Goal: Transaction & Acquisition: Purchase product/service

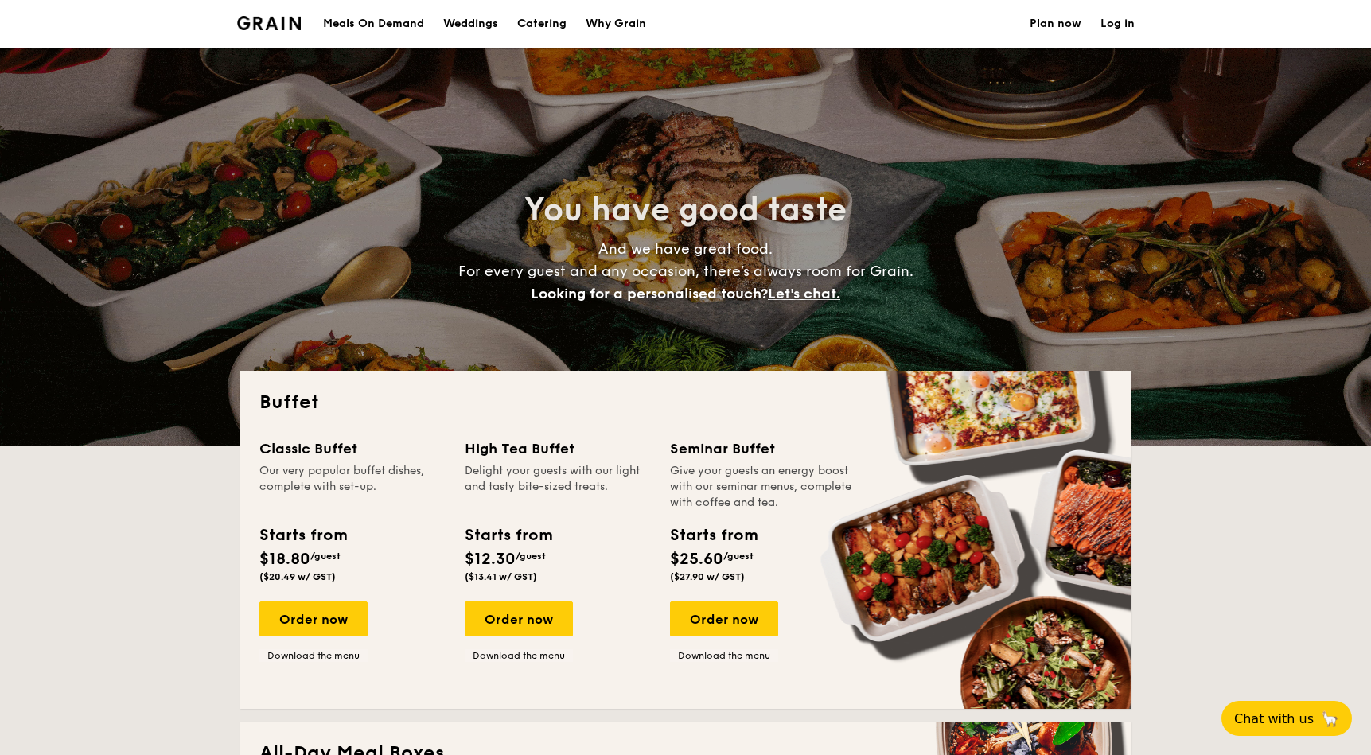
select select
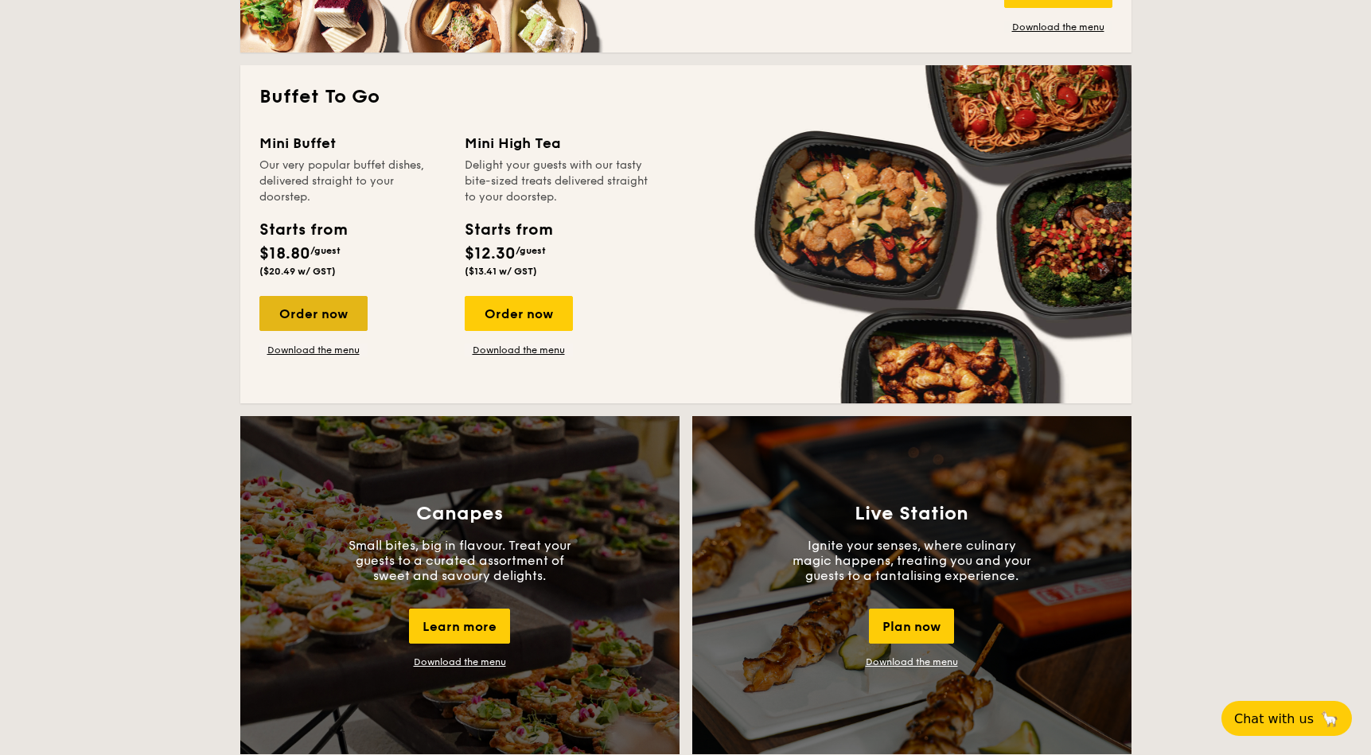
click at [312, 309] on div "Order now" at bounding box center [313, 313] width 108 height 35
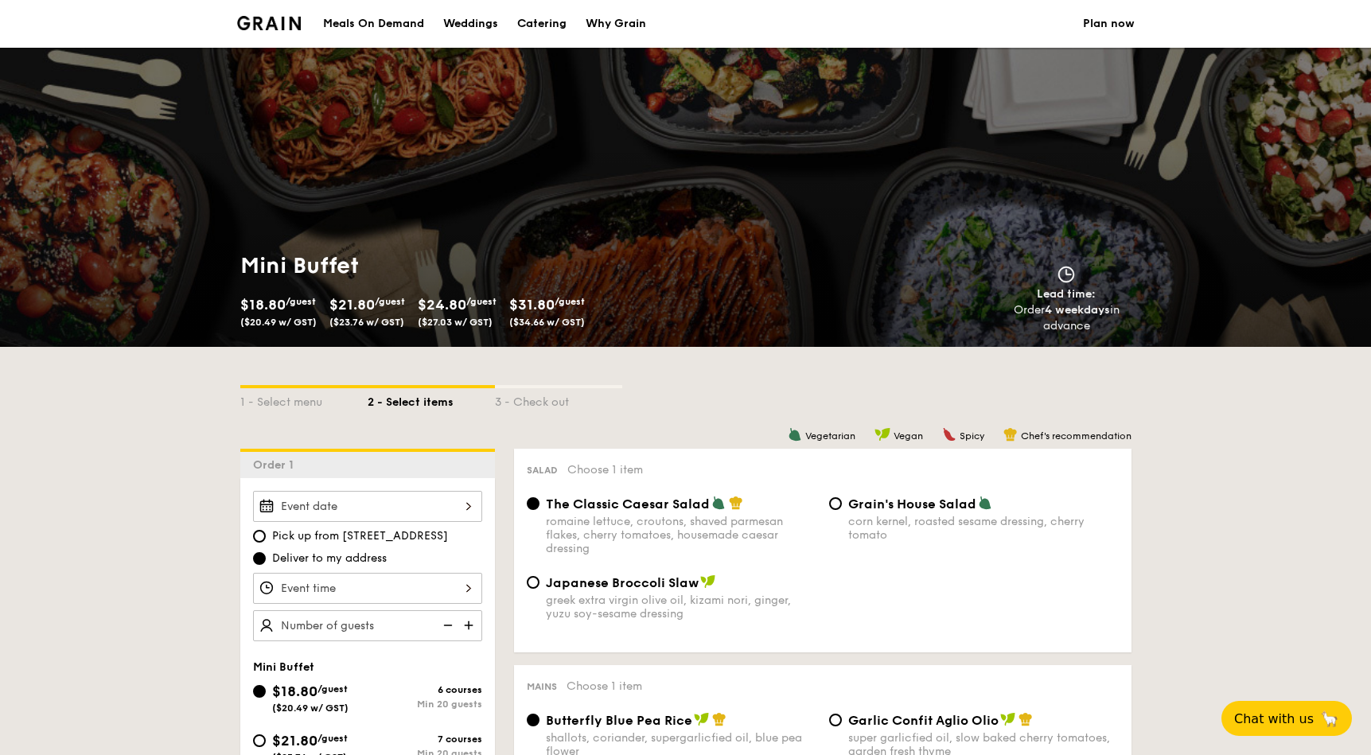
scroll to position [217, 0]
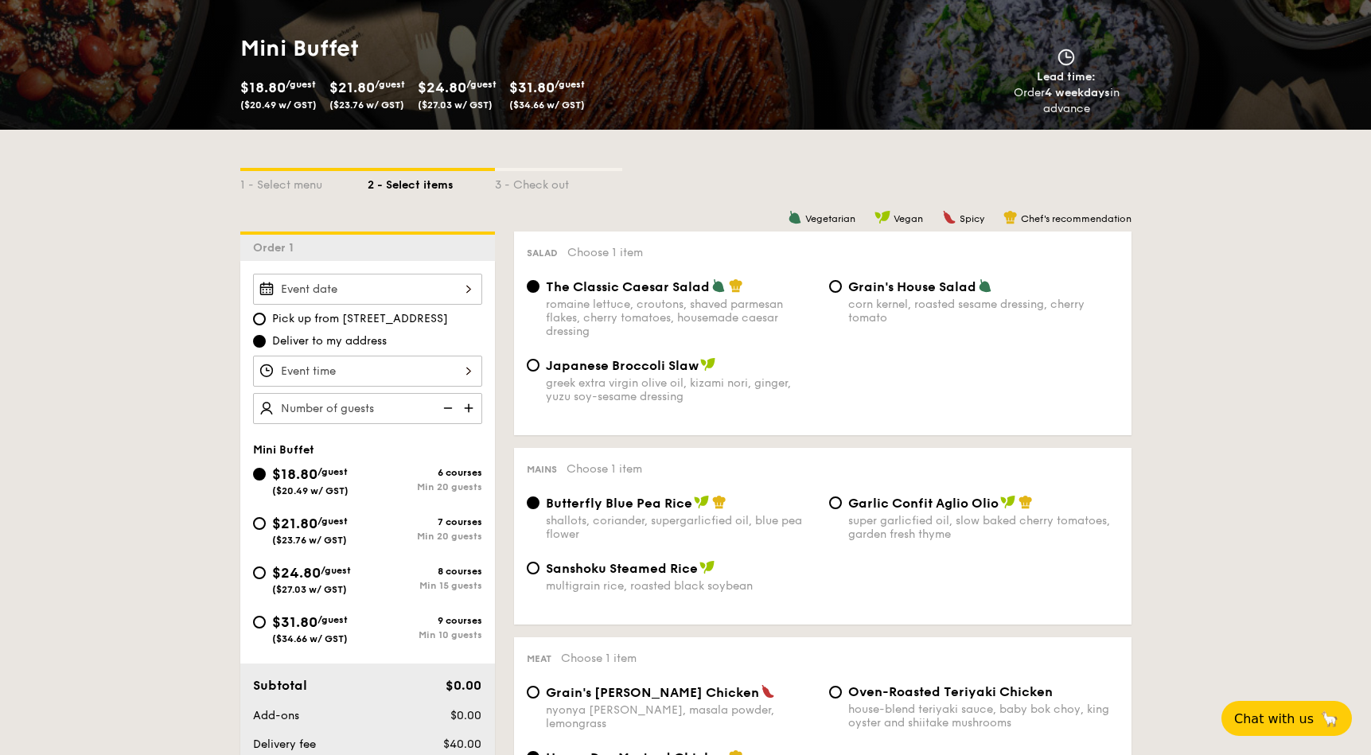
click at [372, 413] on input "text" at bounding box center [367, 408] width 229 height 31
click at [307, 294] on input "Smoked Mesquite Whole Chicken brined in our in-house blend of herbs and spices,…" at bounding box center [367, 289] width 229 height 31
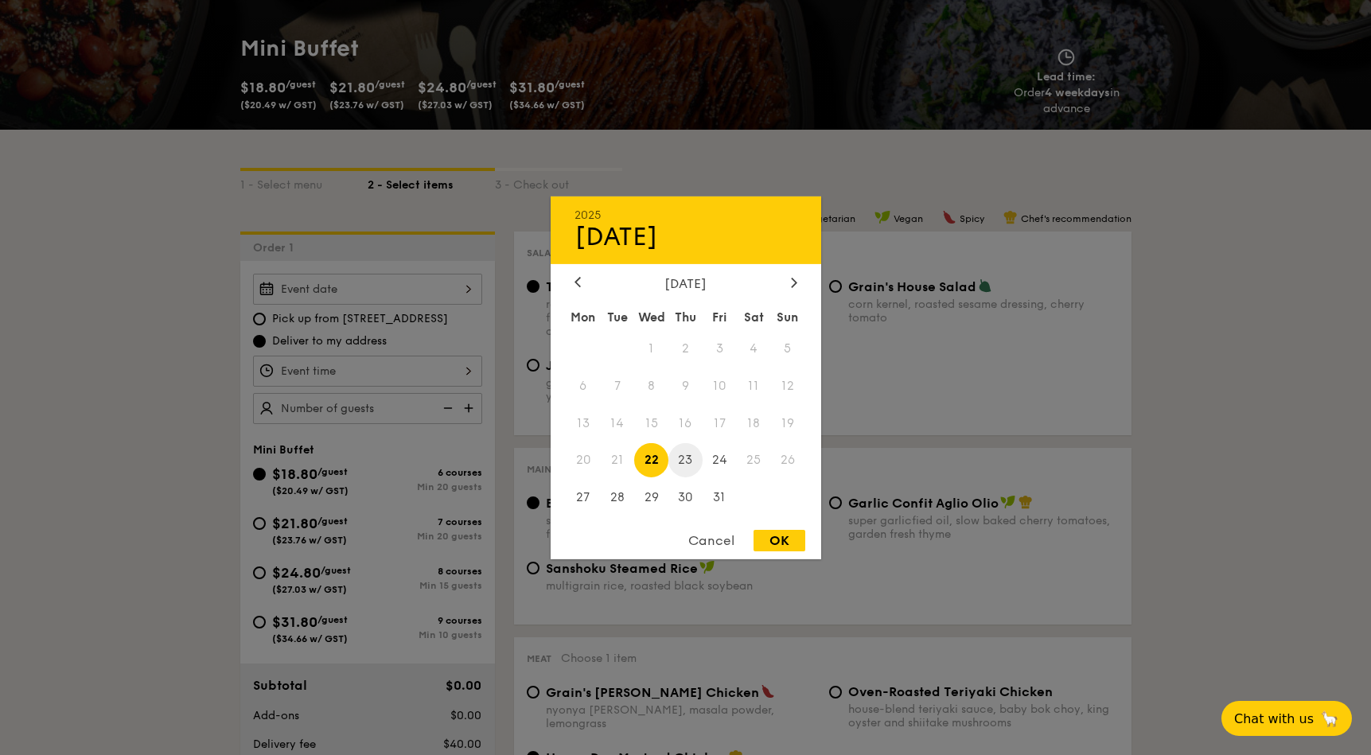
click at [692, 465] on span "23" at bounding box center [686, 460] width 34 height 34
click at [766, 543] on div "OK" at bounding box center [780, 540] width 52 height 21
type input "[DATE]"
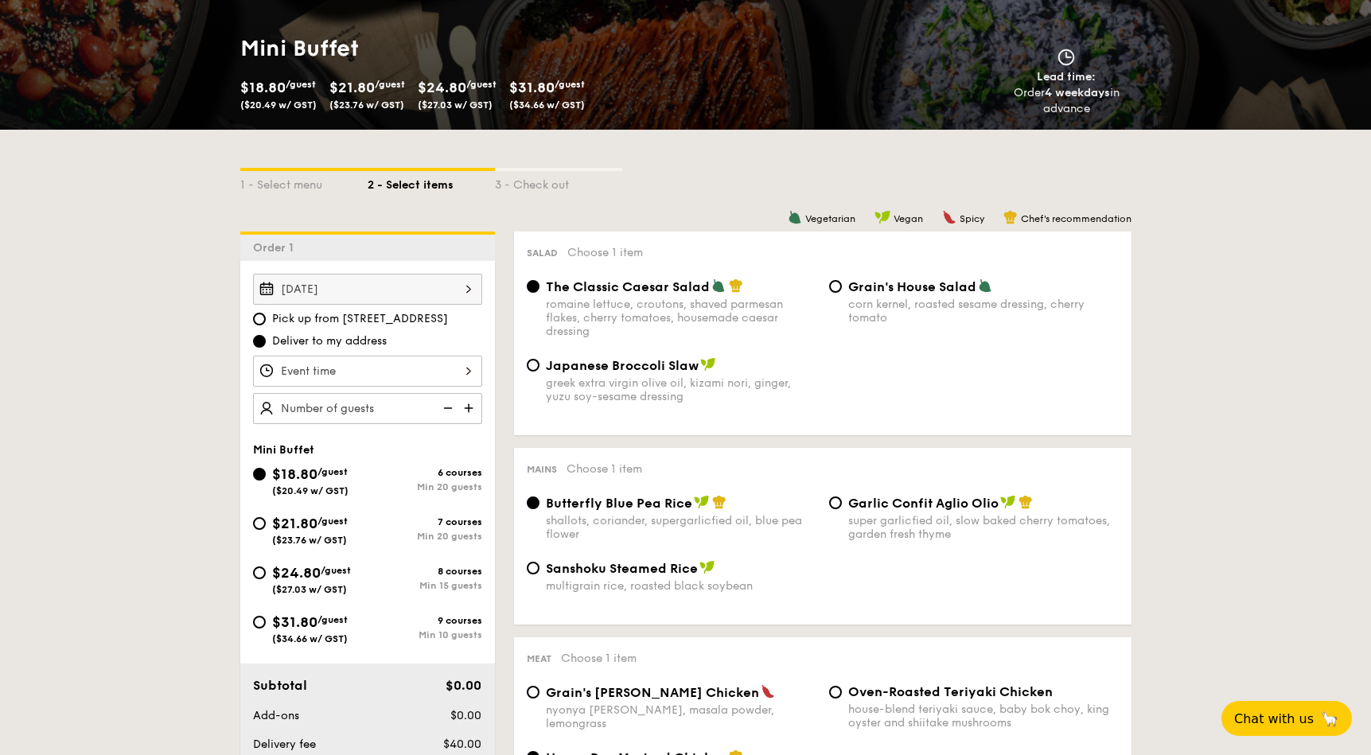
click at [318, 376] on input "Smoked Mesquite Whole Chicken brined in our in-house blend of herbs and spices,…" at bounding box center [367, 371] width 229 height 31
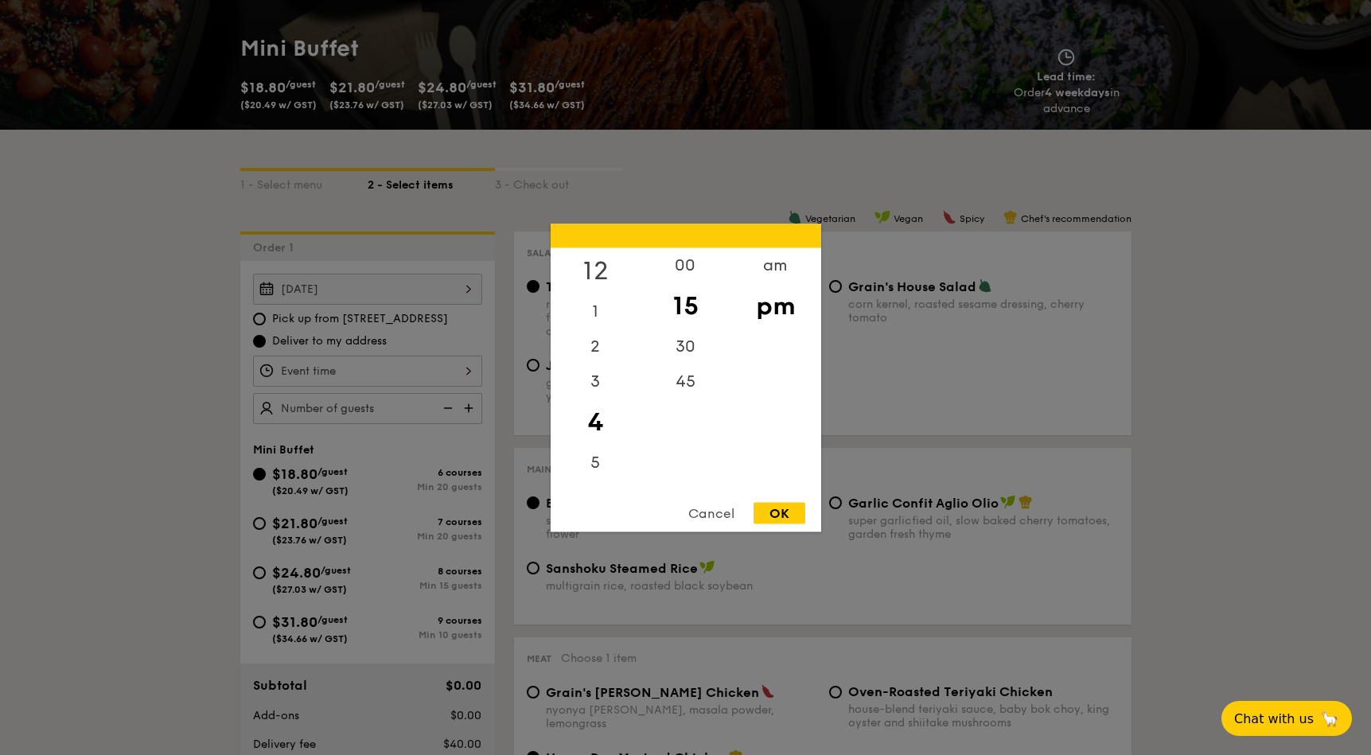
click at [600, 262] on div "12" at bounding box center [596, 271] width 90 height 46
drag, startPoint x: 680, startPoint y: 263, endPoint x: 716, endPoint y: 267, distance: 36.0
click at [685, 262] on div "00" at bounding box center [686, 271] width 90 height 46
click at [774, 514] on div "OK" at bounding box center [780, 512] width 52 height 21
type input "12:00PM"
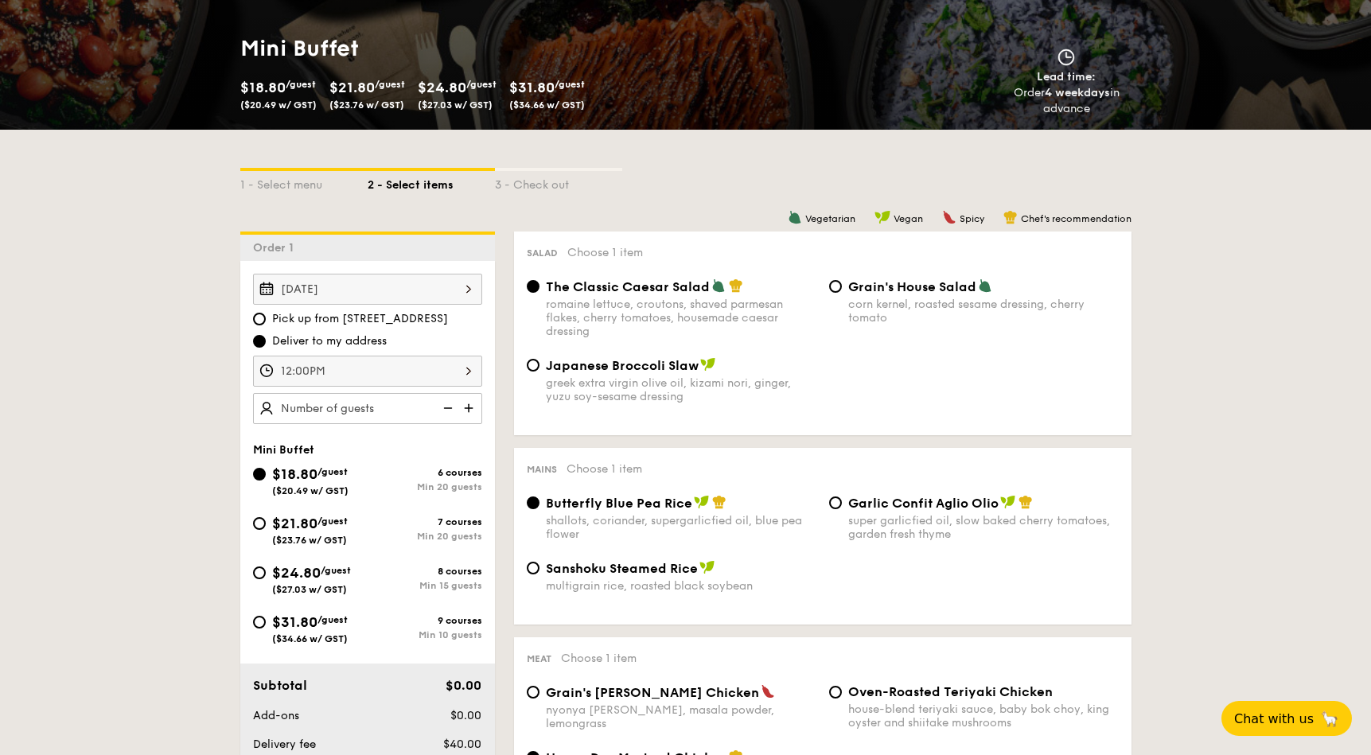
click at [384, 415] on input "text" at bounding box center [367, 408] width 229 height 31
type input "20 guests"
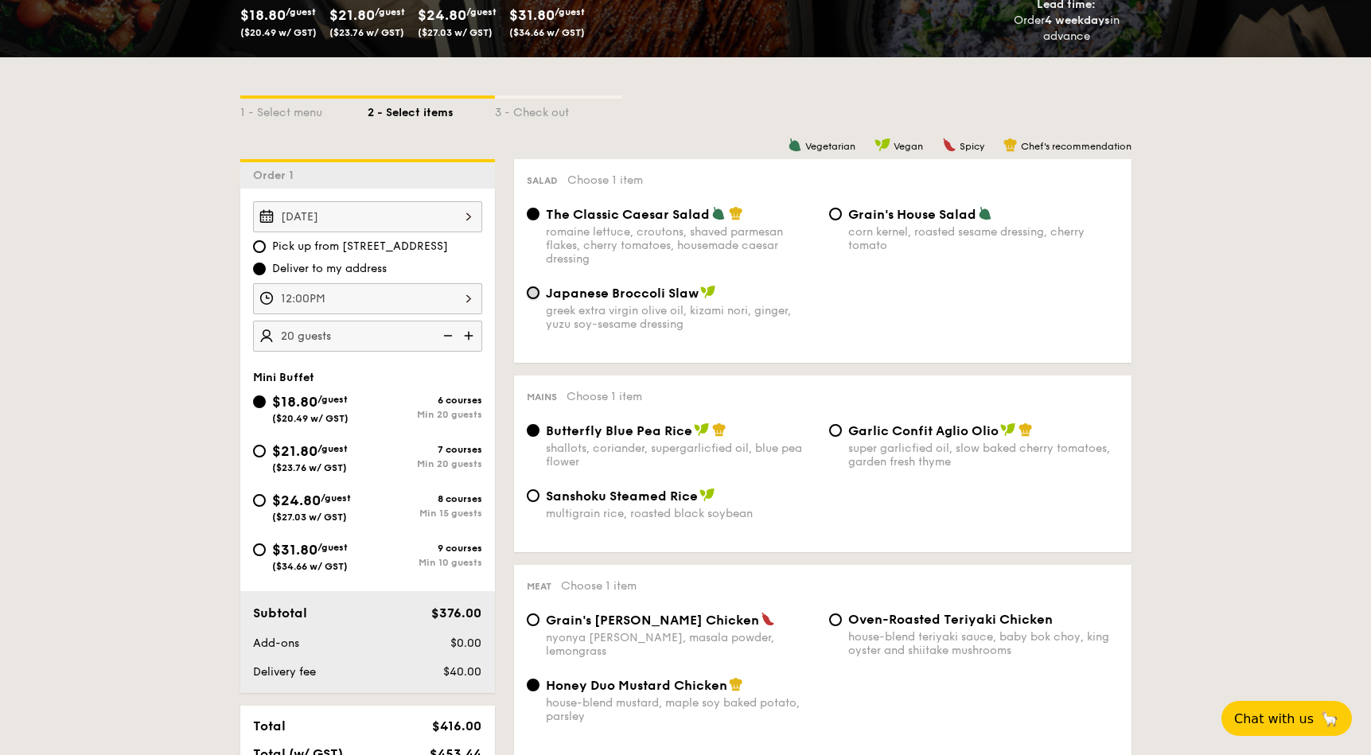
click at [532, 296] on input "Japanese Broccoli Slaw greek extra virgin olive oil, kizami [PERSON_NAME], yuzu…" at bounding box center [533, 293] width 13 height 13
radio input "true"
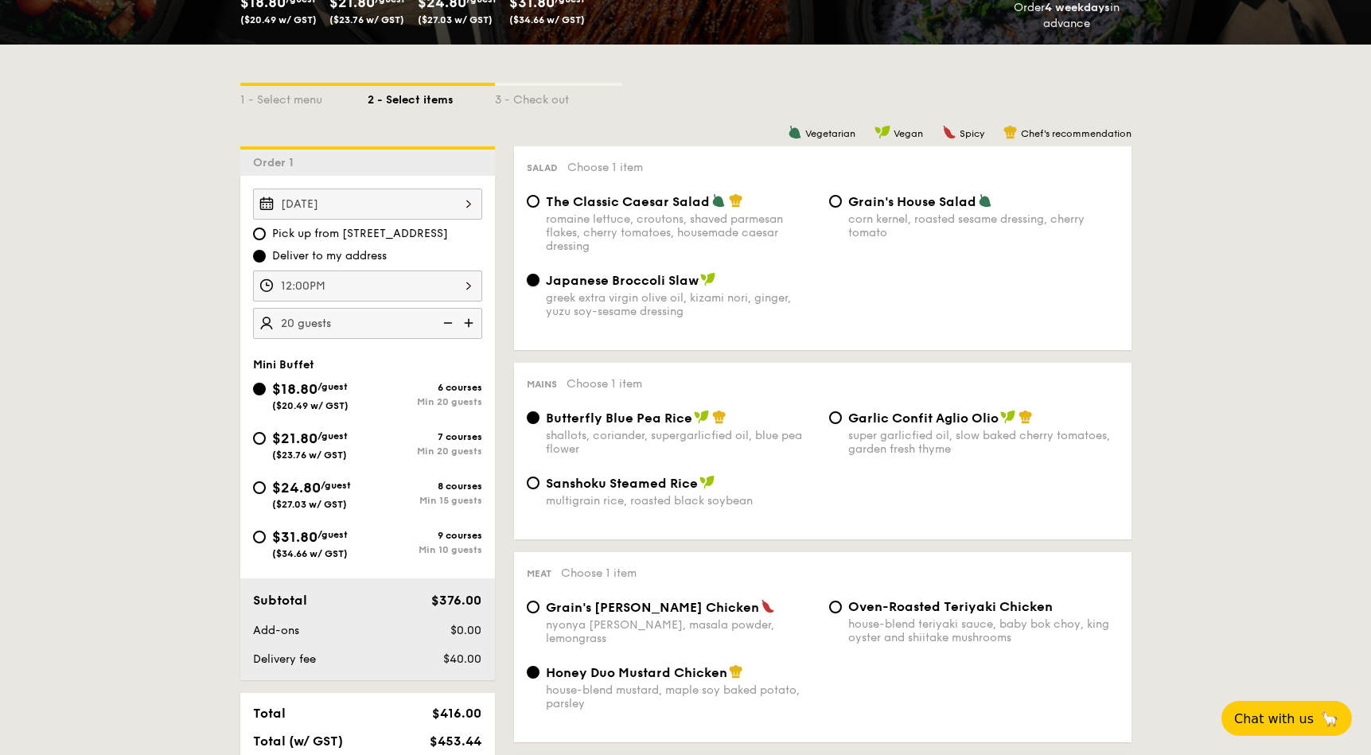
scroll to position [435, 0]
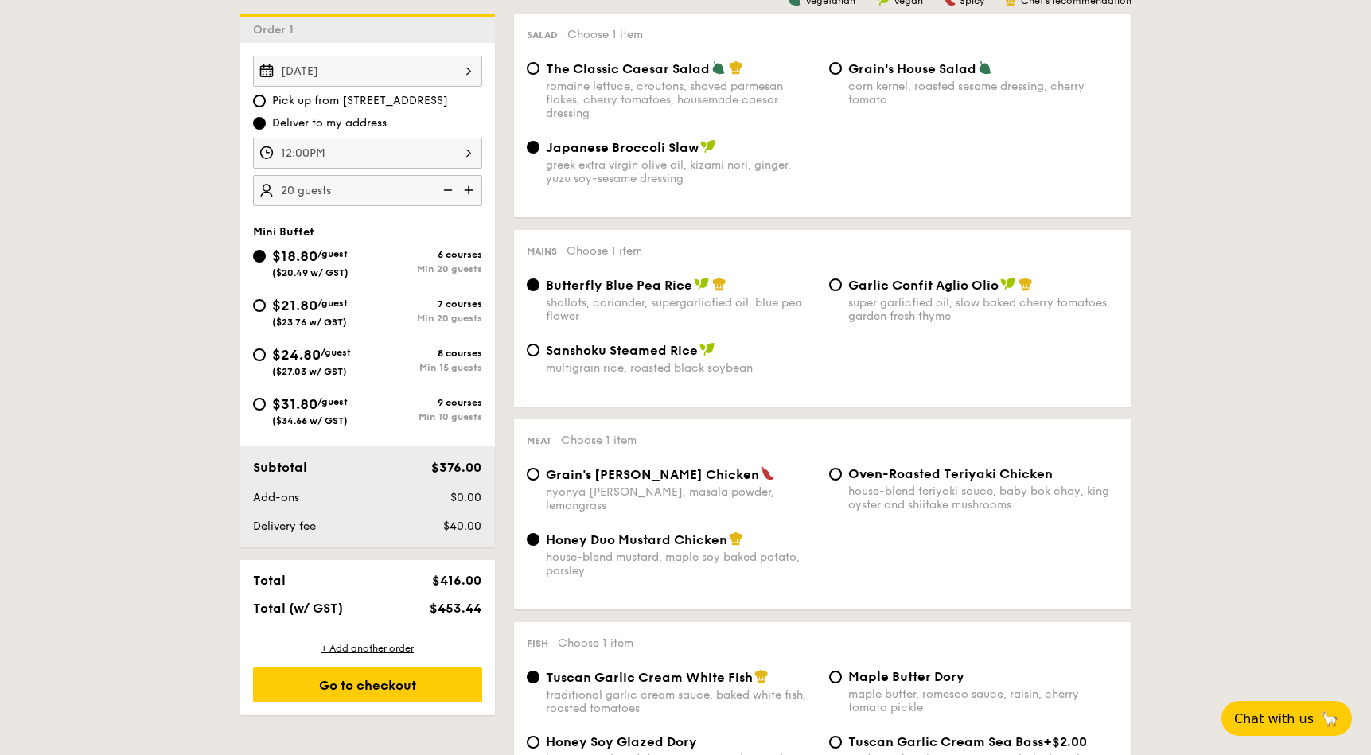
click at [530, 483] on div "Grain's [PERSON_NAME] Chicken nyonya [PERSON_NAME], masala powder, lemongrass" at bounding box center [671, 489] width 302 height 46
click at [533, 475] on input "Grain's [PERSON_NAME] Chicken nyonya [PERSON_NAME], masala powder, lemongrass" at bounding box center [533, 474] width 13 height 13
radio input "true"
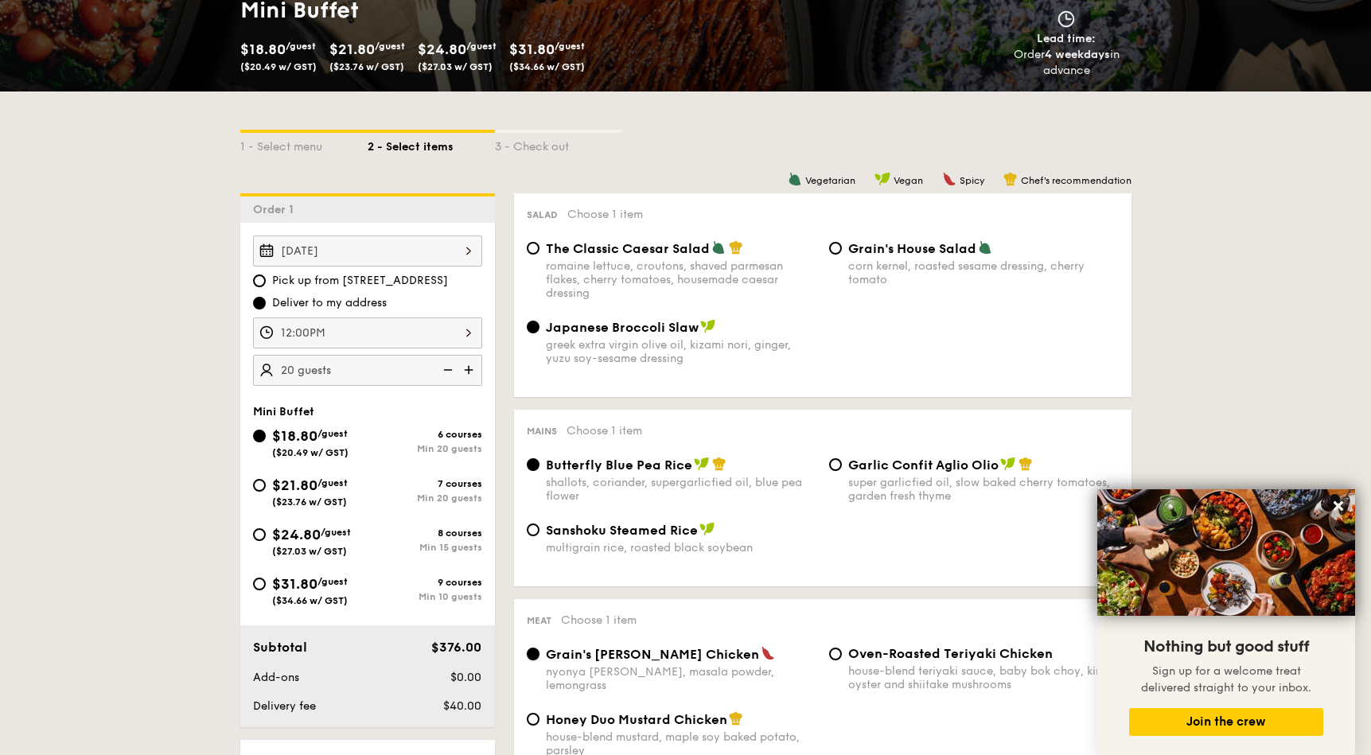
scroll to position [434, 0]
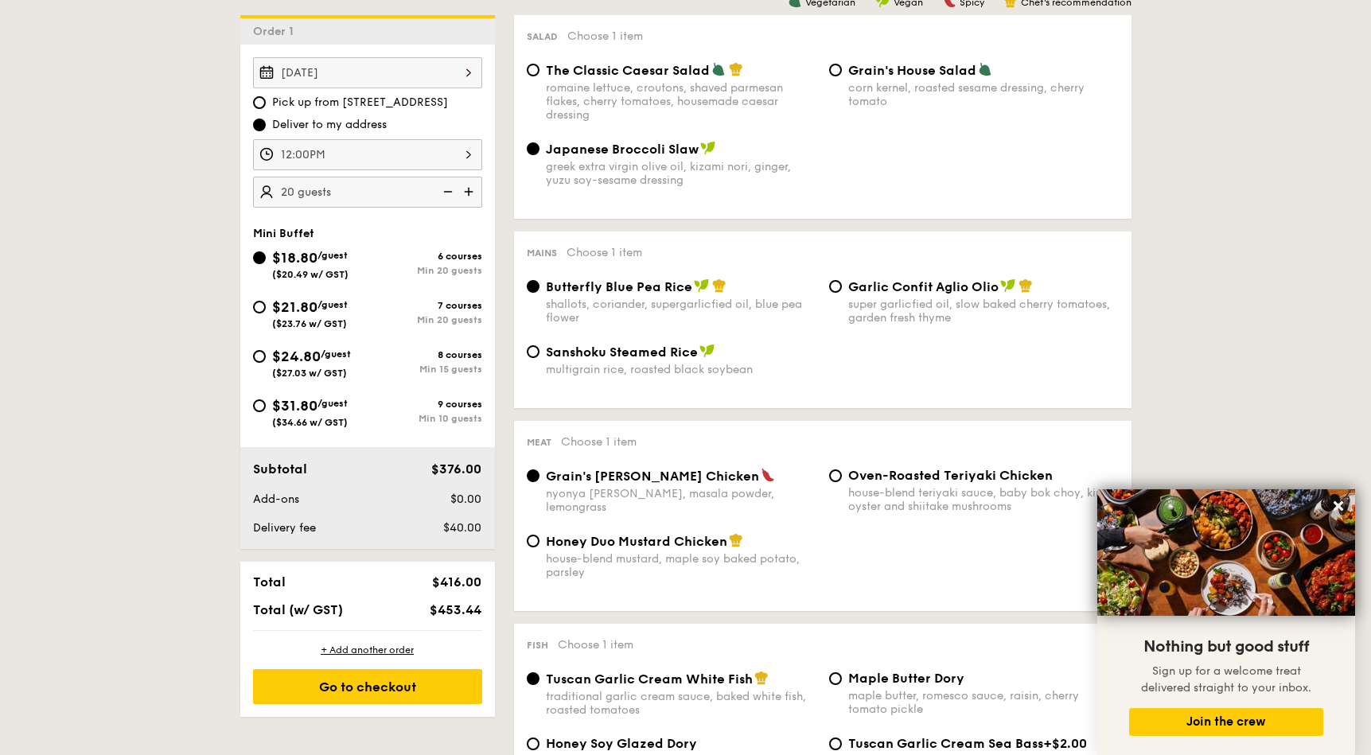
click at [313, 190] on input "20 guests" at bounding box center [367, 192] width 229 height 31
click at [443, 191] on img at bounding box center [447, 192] width 24 height 30
type input "20 guests"
click at [445, 192] on img at bounding box center [447, 192] width 24 height 30
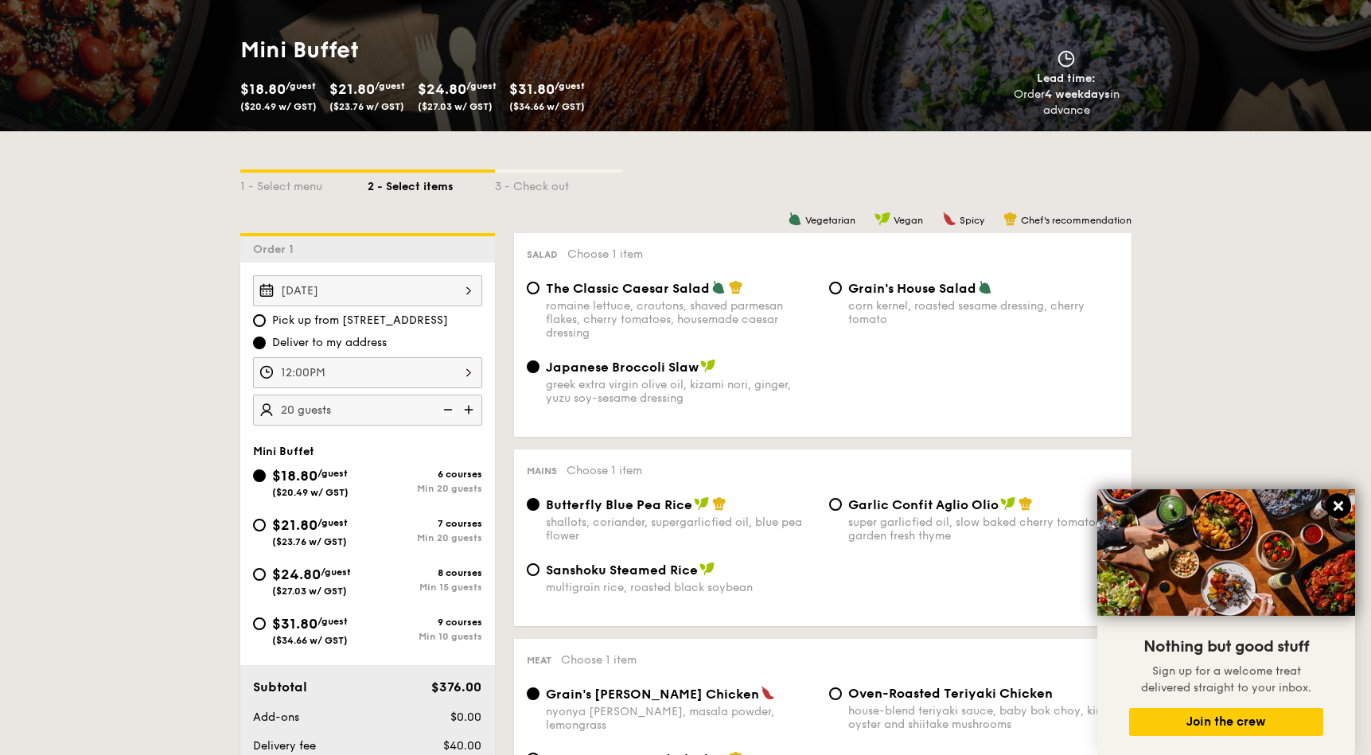
click at [1335, 507] on icon at bounding box center [1338, 506] width 14 height 14
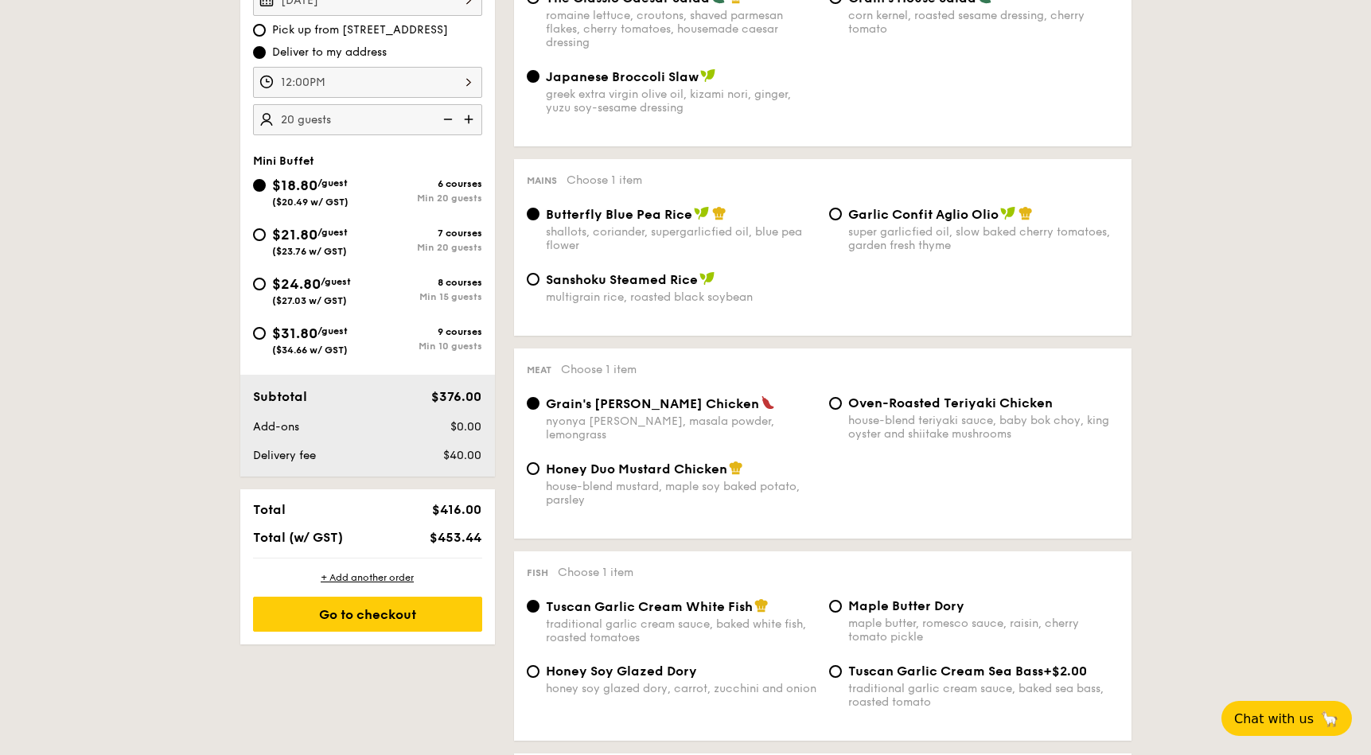
scroll to position [361, 0]
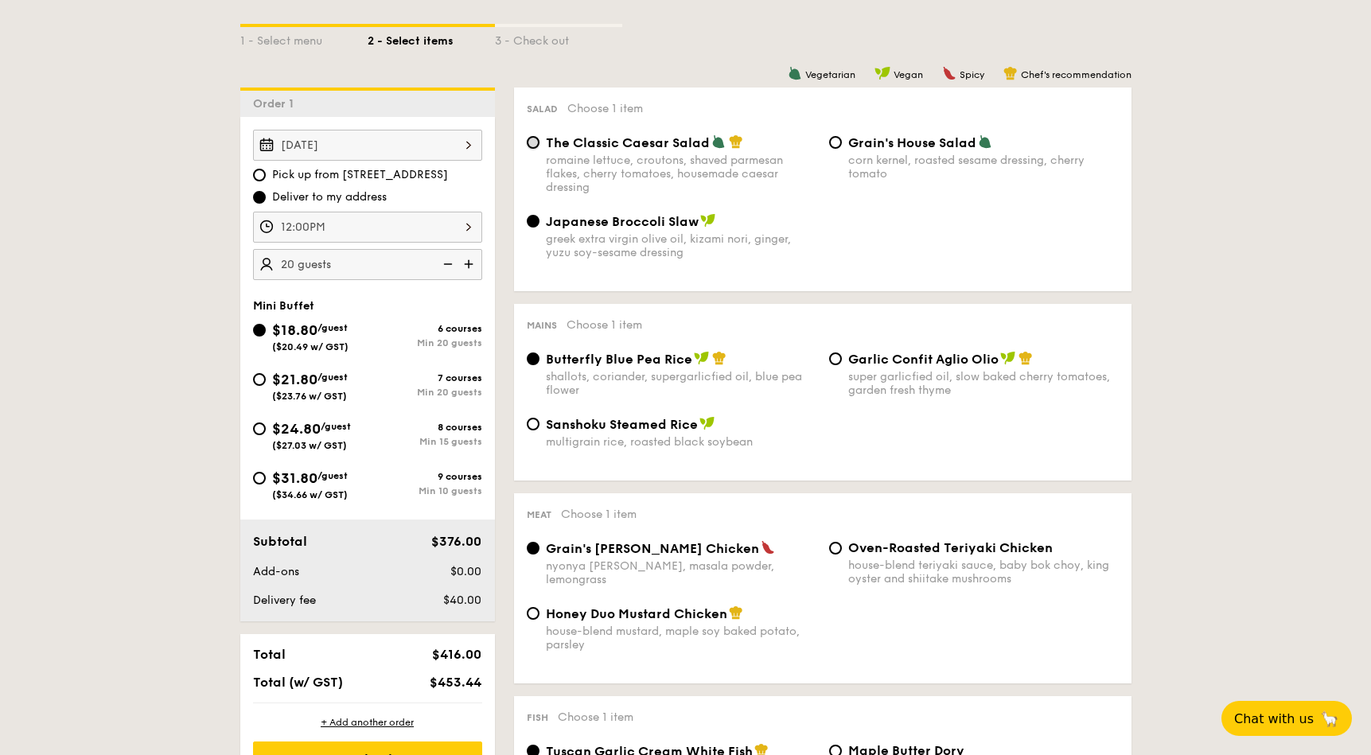
click at [532, 147] on input "The Classic Caesar Salad romaine lettuce, croutons, shaved parmesan flakes, che…" at bounding box center [533, 142] width 13 height 13
radio input "true"
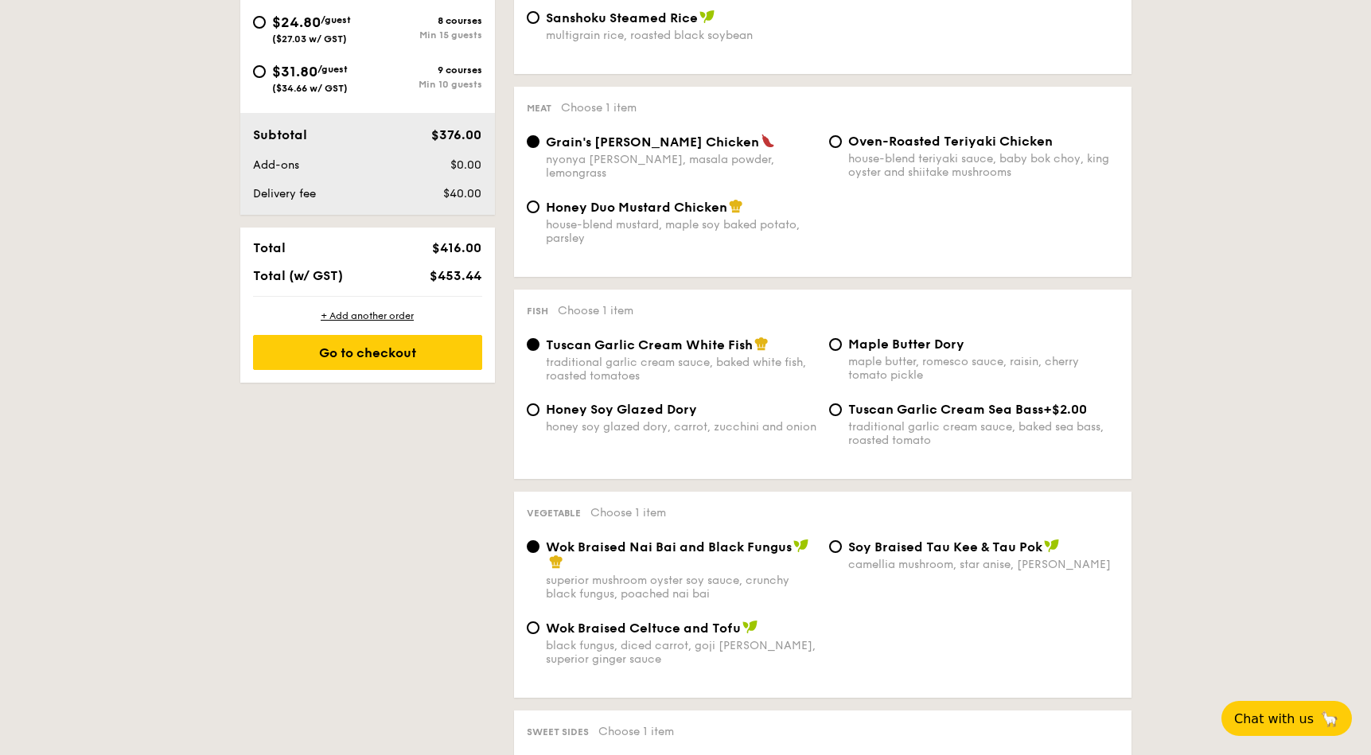
scroll to position [797, 0]
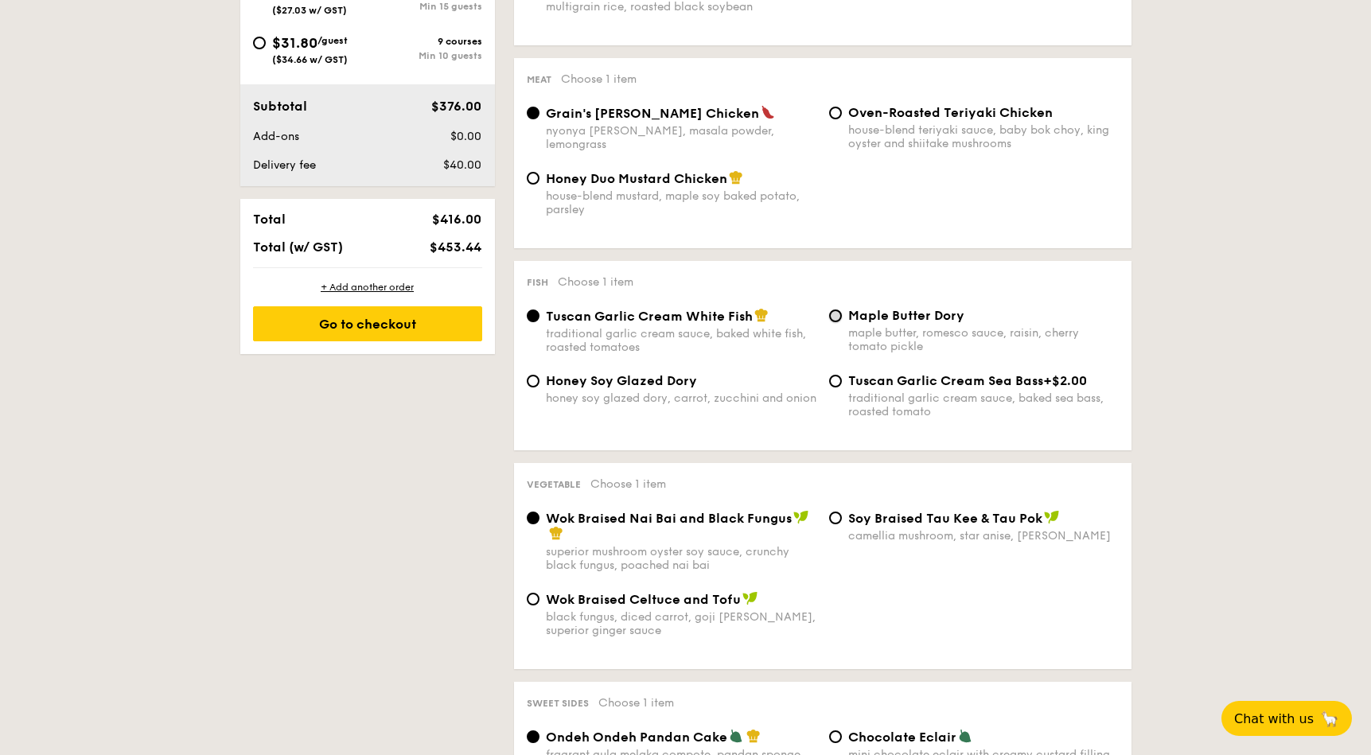
click at [836, 315] on input "Maple Butter Dory maple butter, romesco sauce, raisin, cherry tomato pickle" at bounding box center [835, 316] width 13 height 13
radio input "true"
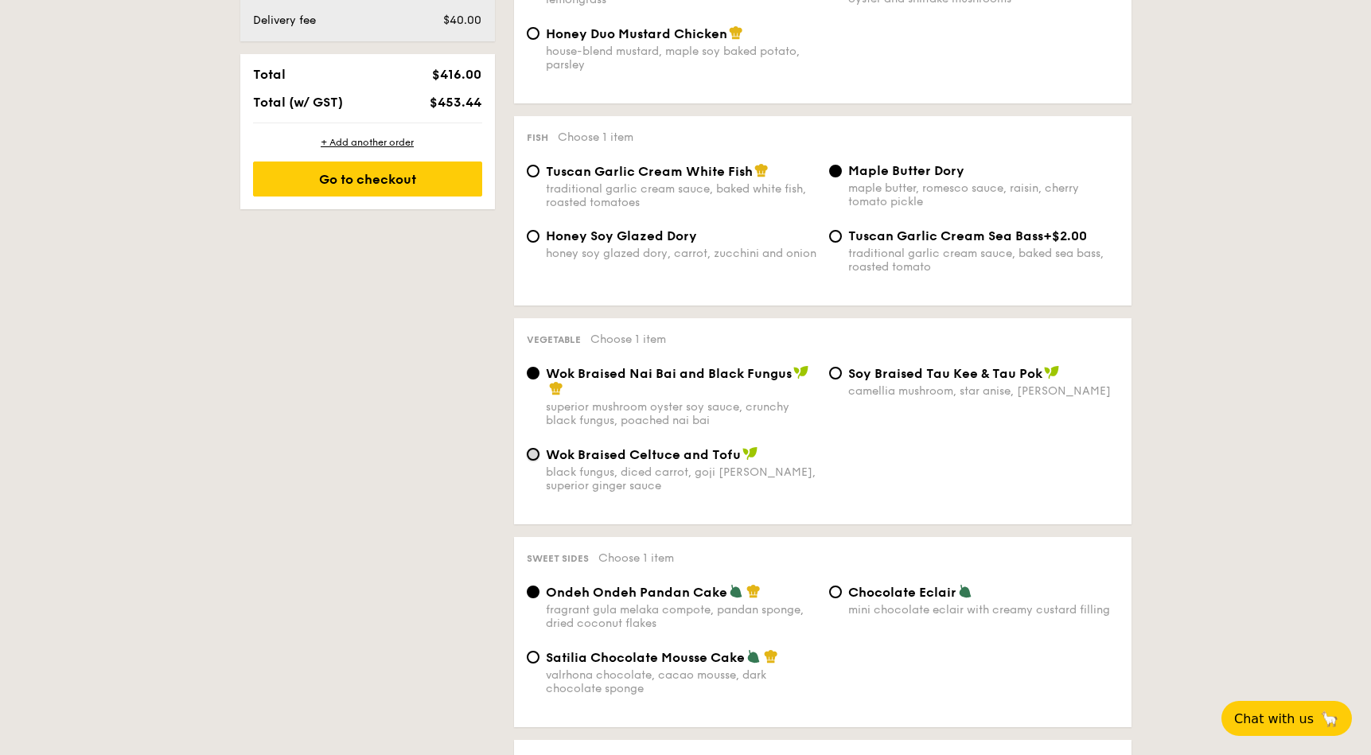
click at [536, 458] on input "Wok Braised Celtuce and Tofu black fungus, diced carrot, goji [PERSON_NAME], su…" at bounding box center [533, 454] width 13 height 13
radio input "true"
